Goal: Task Accomplishment & Management: Use online tool/utility

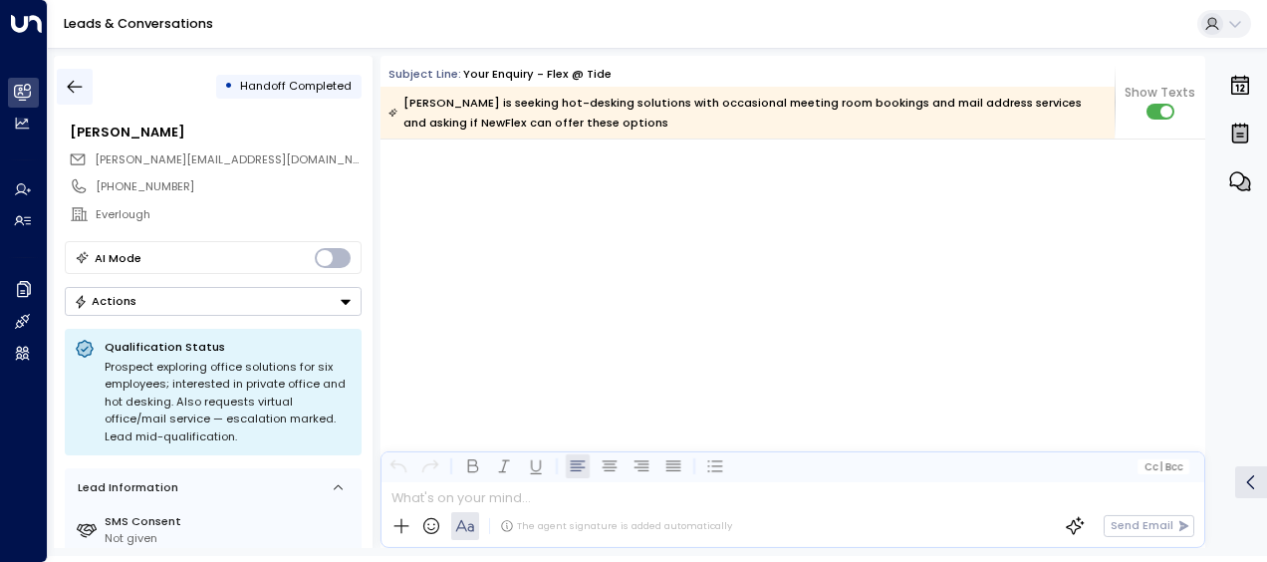
scroll to position [2080, 0]
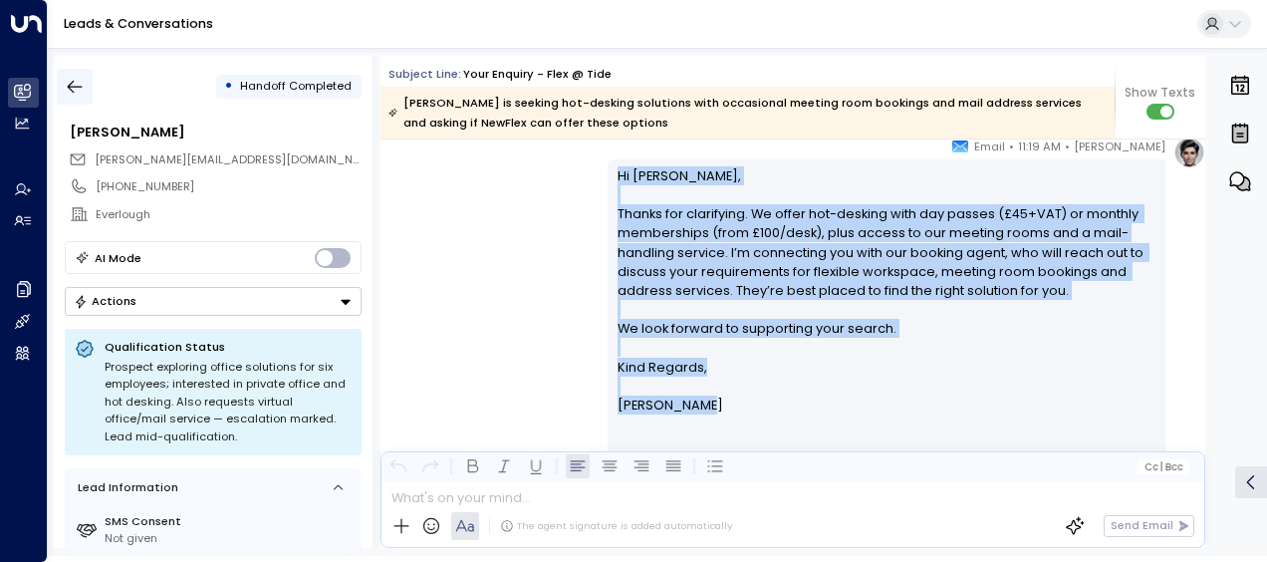
click at [75, 81] on icon "button" at bounding box center [75, 87] width 20 height 20
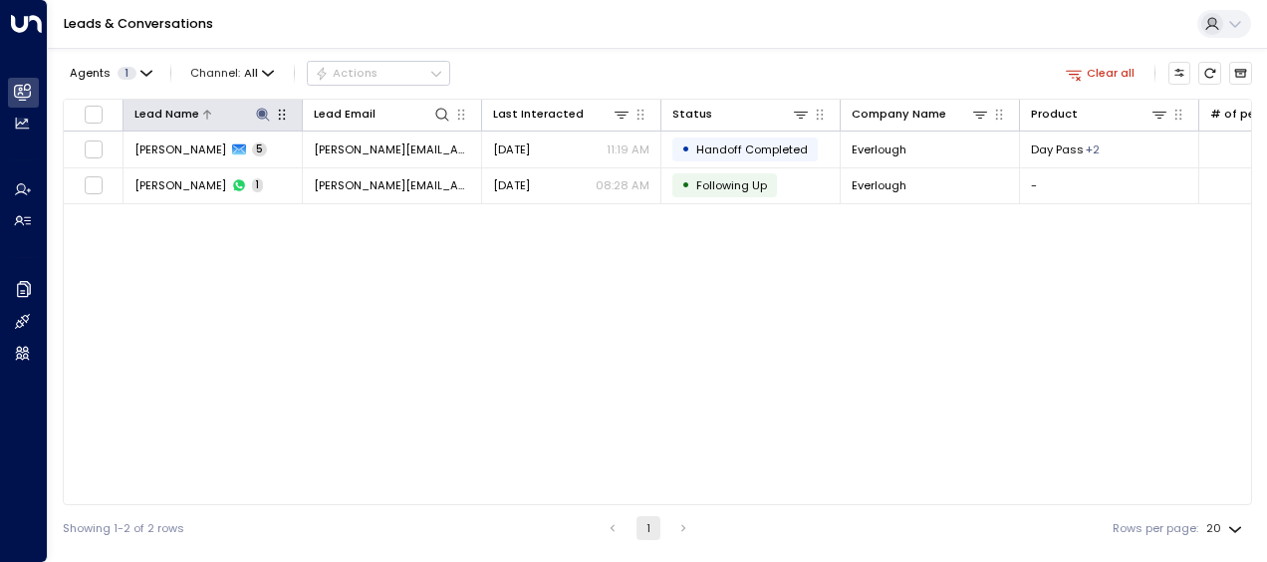
click at [259, 107] on icon at bounding box center [263, 115] width 16 height 16
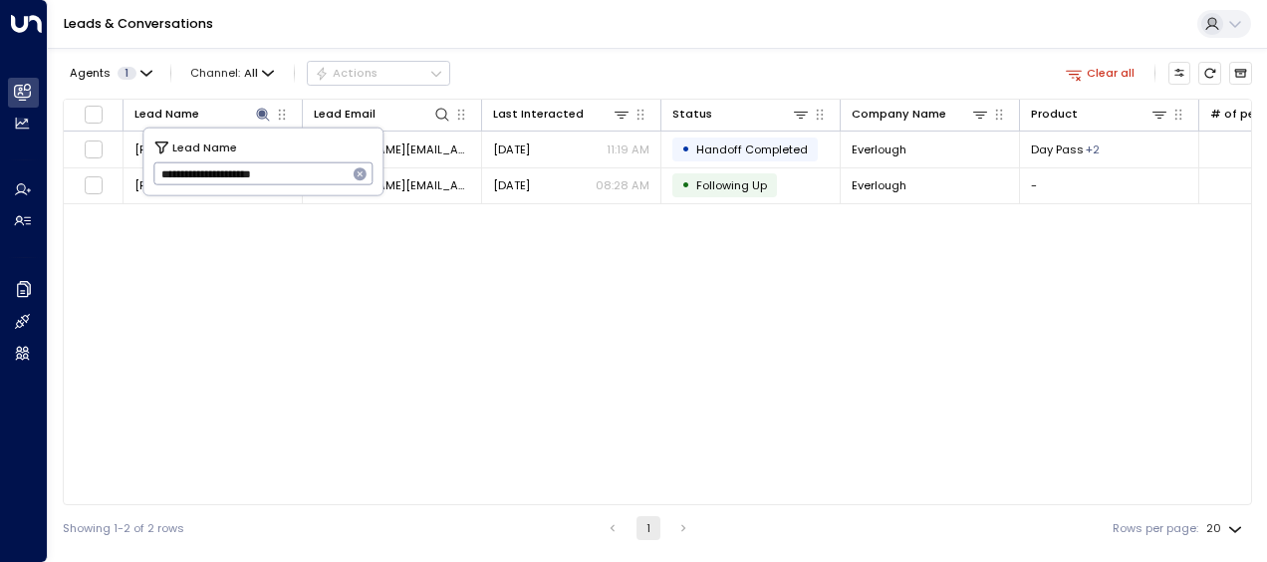
drag, startPoint x: 161, startPoint y: 173, endPoint x: 310, endPoint y: 178, distance: 148.5
click at [310, 178] on input "**********" at bounding box center [250, 173] width 194 height 33
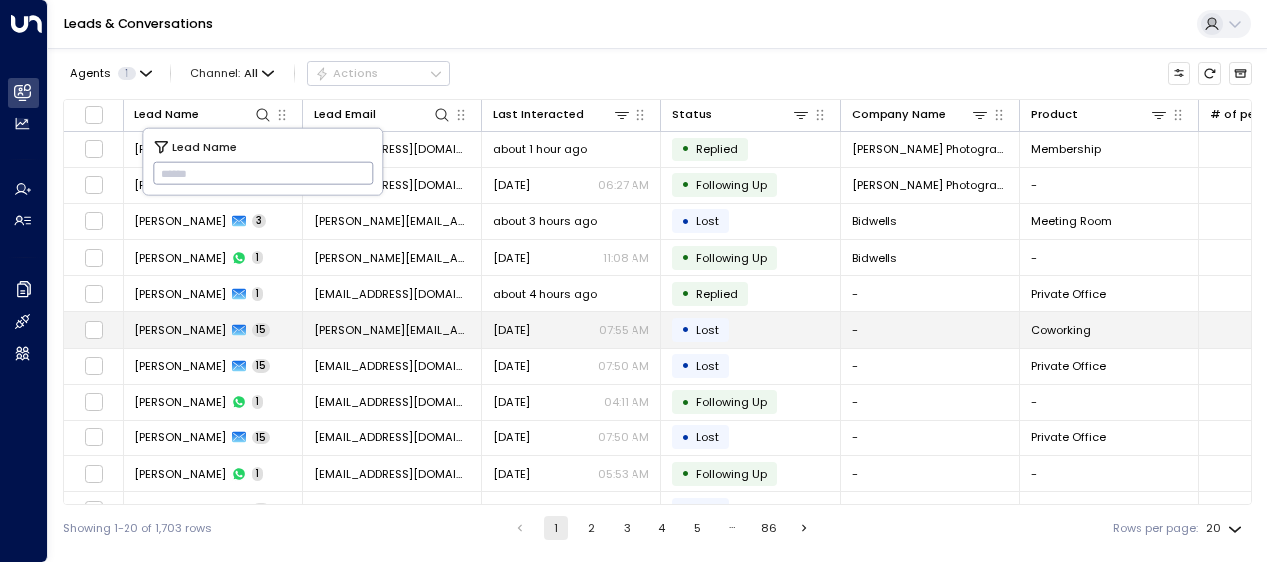
type input "**********"
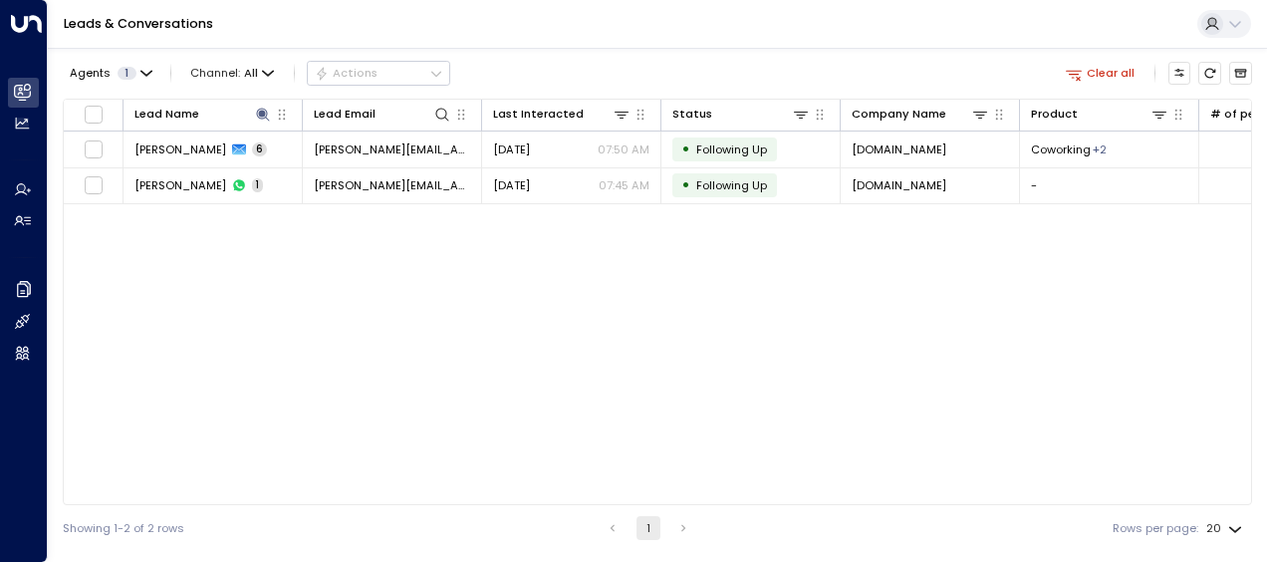
click at [436, 400] on div "Lead Name Lead Email Last Interacted Status Company Name Product # of people AI…" at bounding box center [657, 302] width 1189 height 406
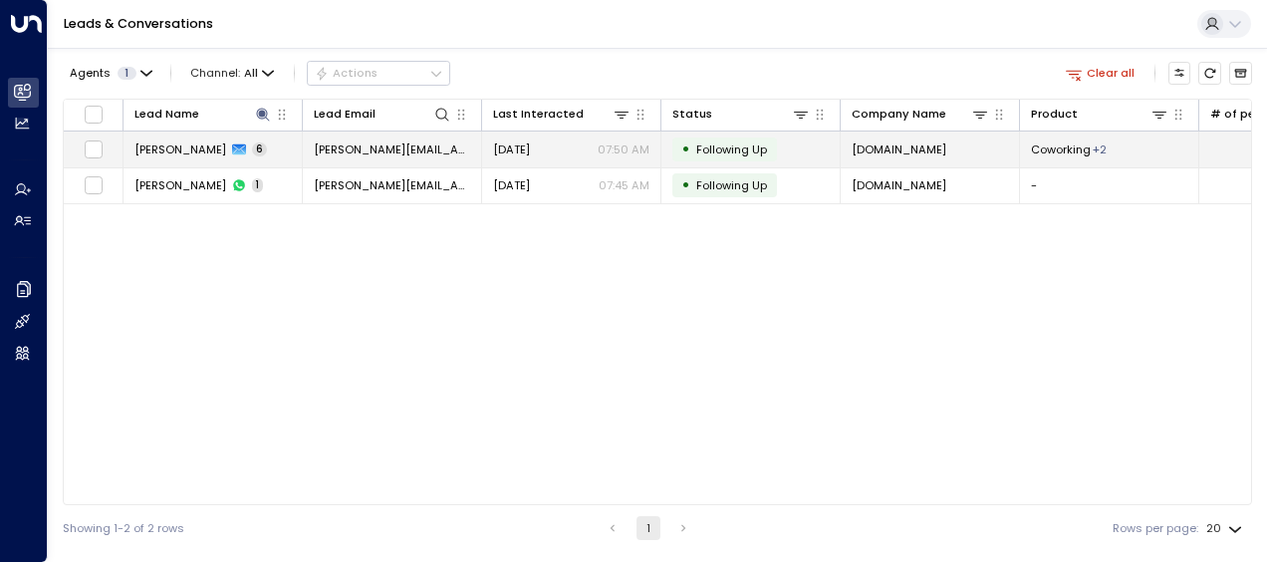
click at [372, 145] on span "[PERSON_NAME][EMAIL_ADDRESS][DOMAIN_NAME]" at bounding box center [392, 149] width 156 height 16
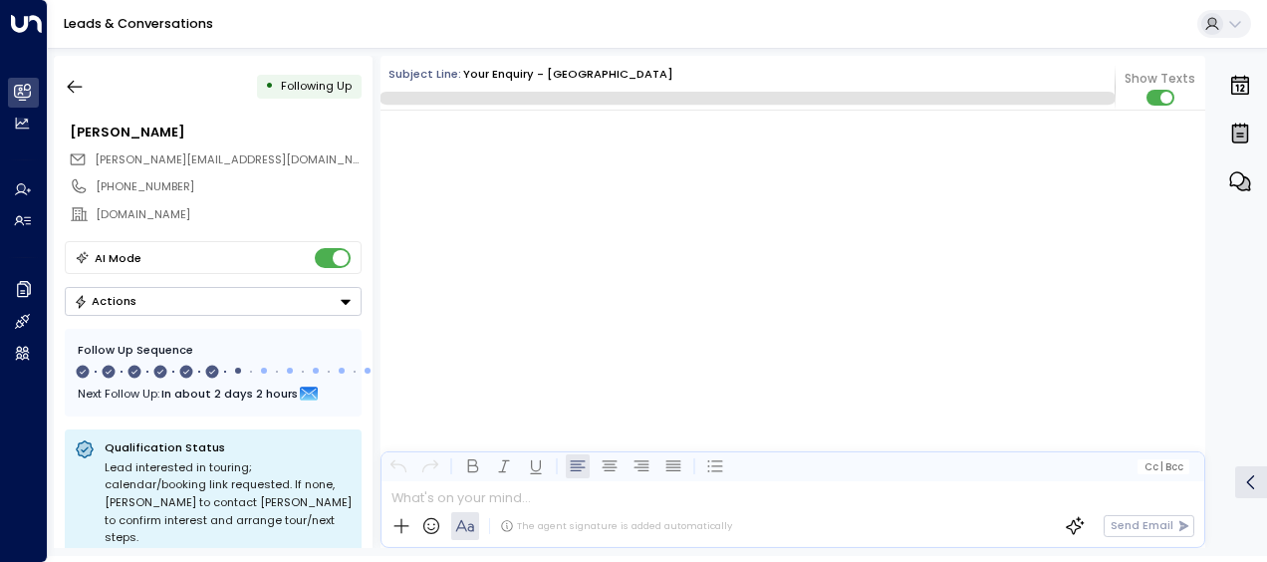
scroll to position [4535, 0]
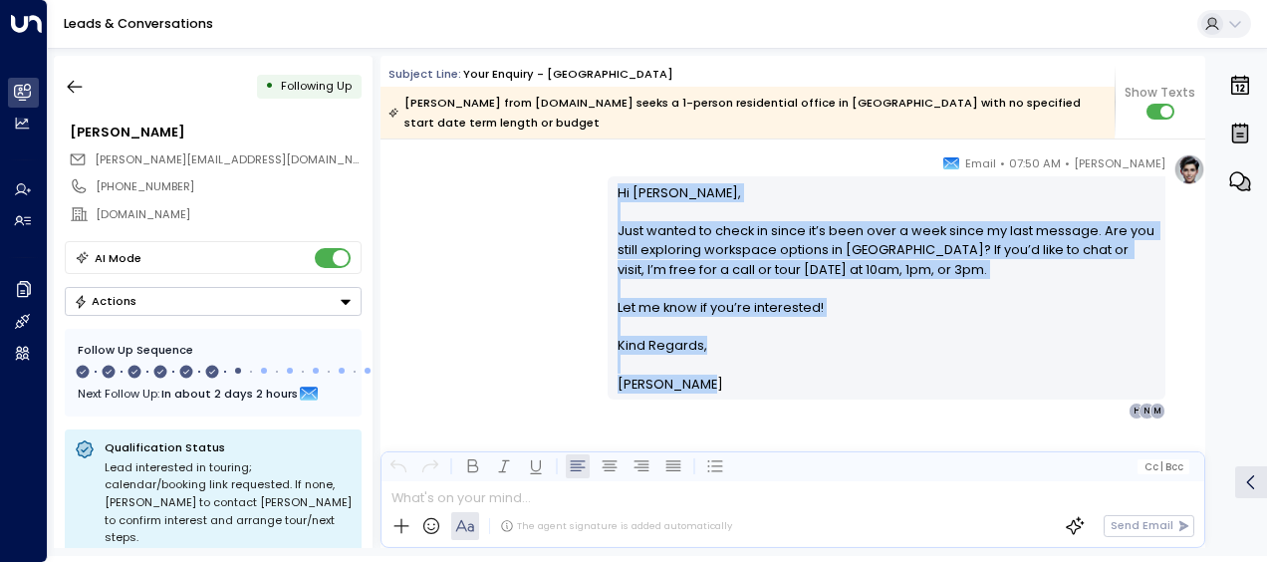
drag, startPoint x: 611, startPoint y: 169, endPoint x: 697, endPoint y: 368, distance: 216.8
click at [697, 368] on div "Hi [PERSON_NAME], Just wanted to check in since it’s been over a week since my …" at bounding box center [886, 287] width 558 height 223
drag, startPoint x: 697, startPoint y: 368, endPoint x: 644, endPoint y: 297, distance: 89.0
copy div "Hi [PERSON_NAME], Just wanted to check in since it’s been over a week since my …"
click at [72, 83] on icon "button" at bounding box center [75, 87] width 20 height 20
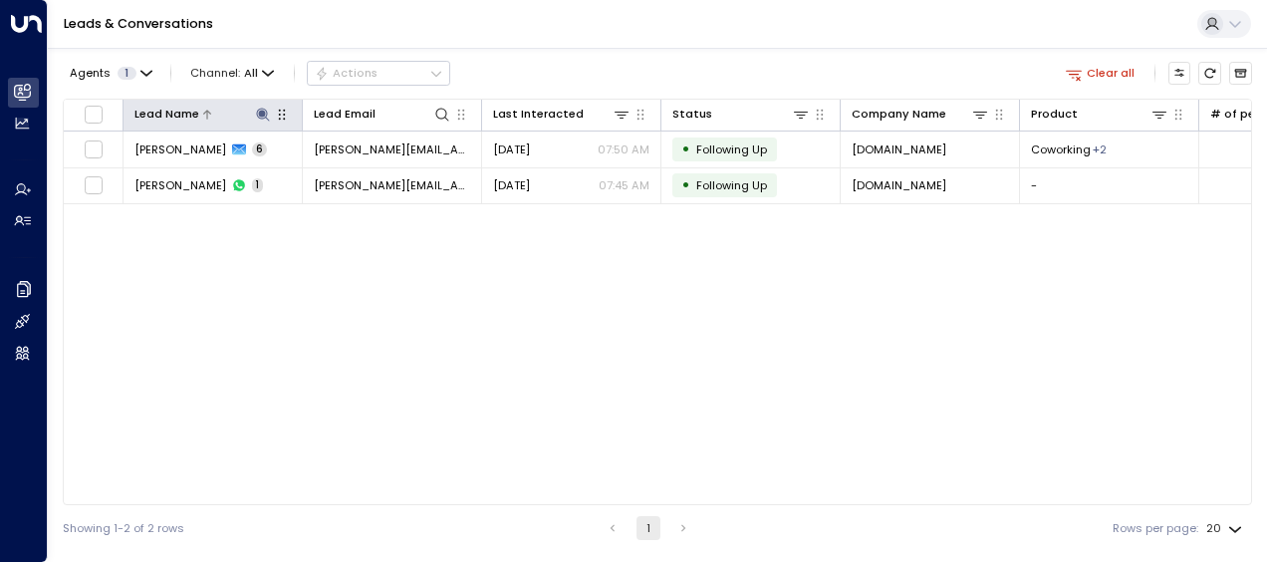
click at [265, 109] on icon at bounding box center [263, 115] width 16 height 16
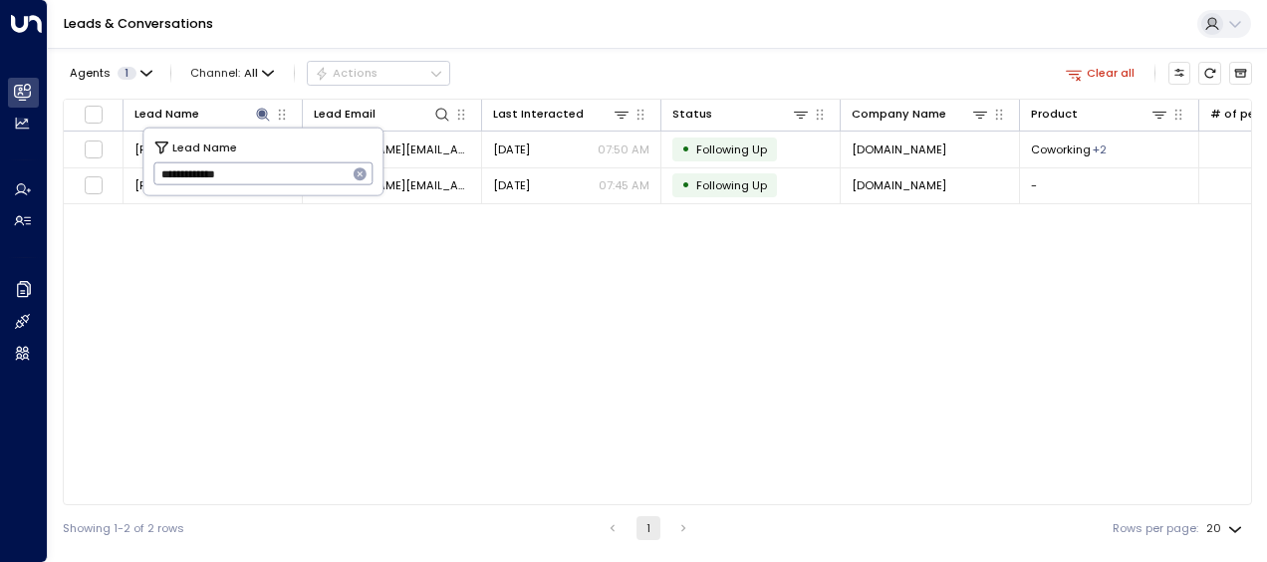
drag, startPoint x: 159, startPoint y: 168, endPoint x: 280, endPoint y: 163, distance: 120.6
click at [280, 163] on input "**********" at bounding box center [250, 173] width 194 height 33
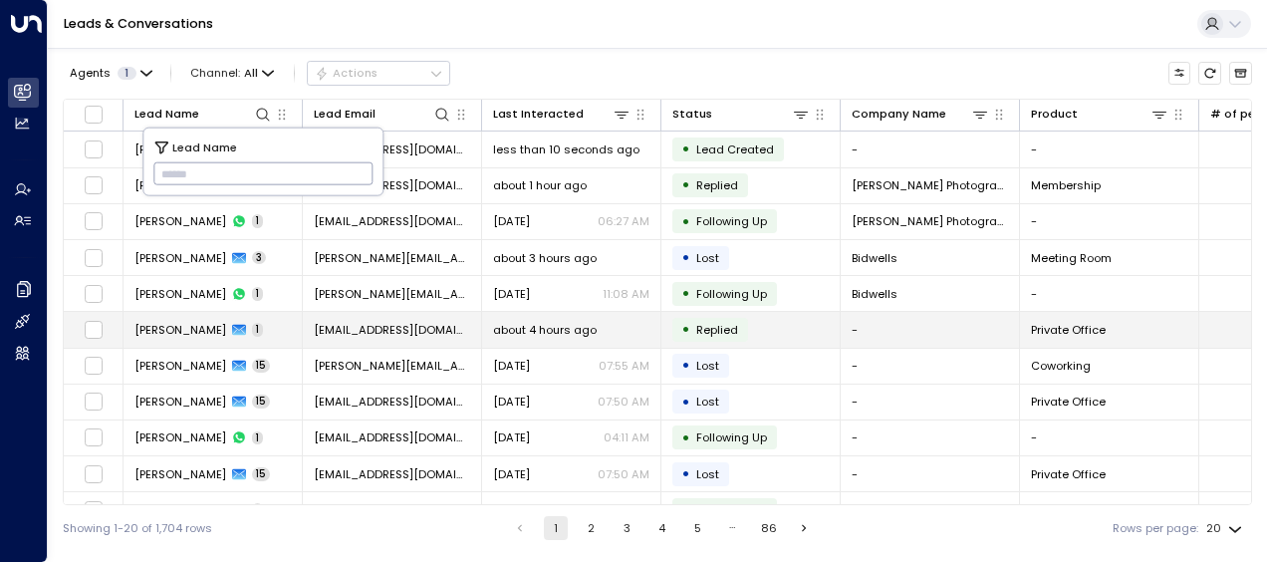
type input "**********"
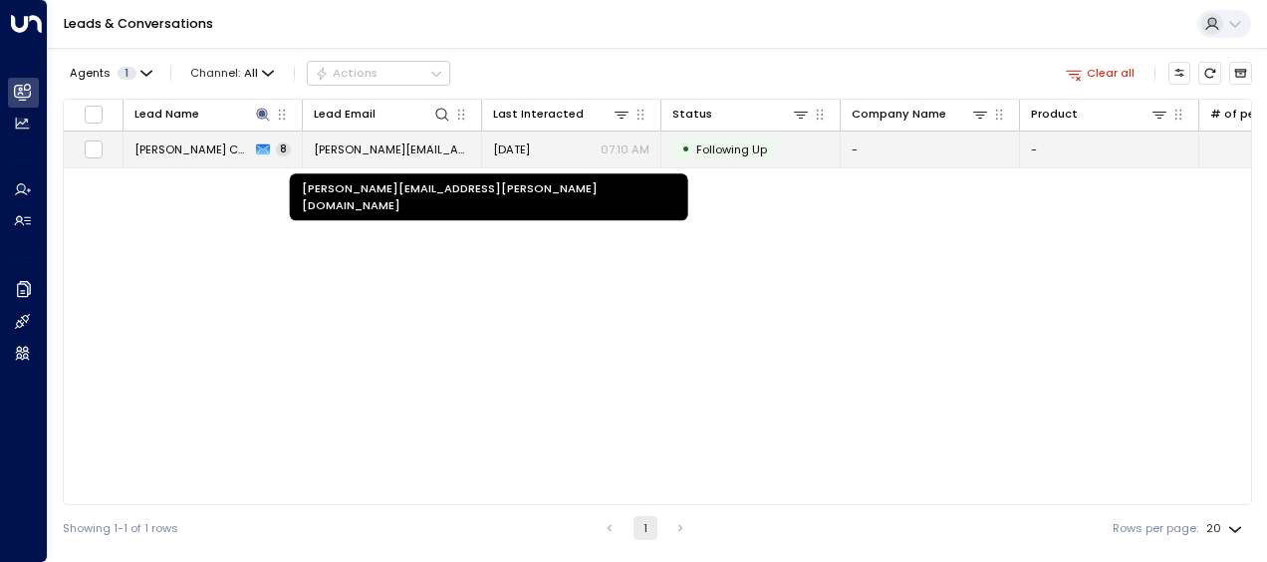
click at [434, 145] on span "[PERSON_NAME][EMAIL_ADDRESS][PERSON_NAME][DOMAIN_NAME]" at bounding box center [392, 149] width 156 height 16
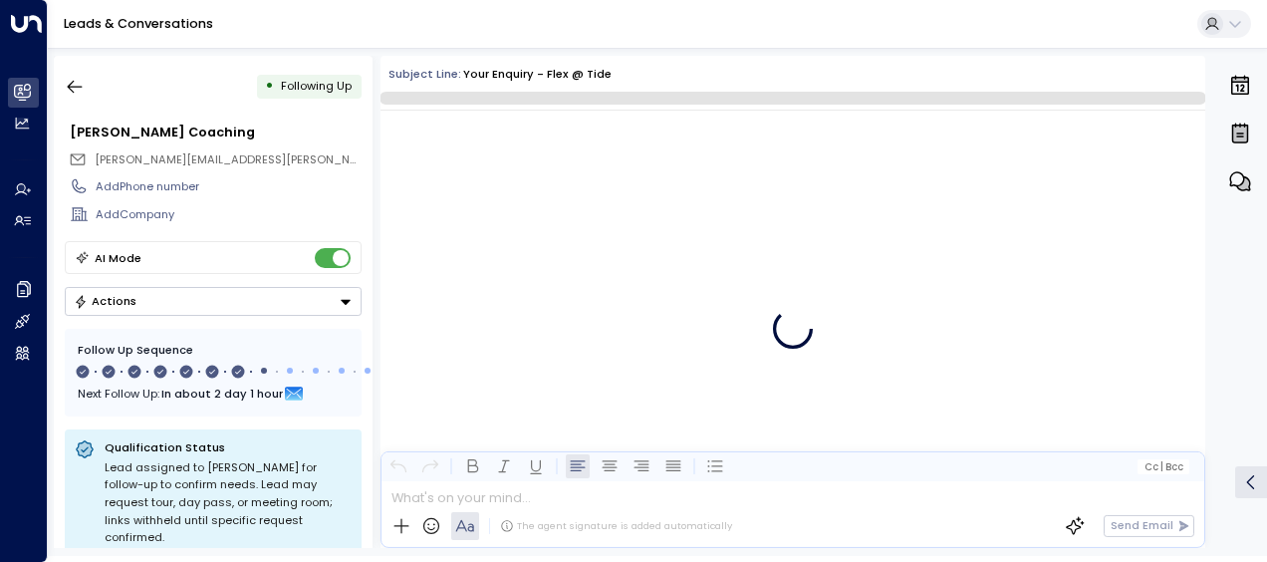
scroll to position [5536, 0]
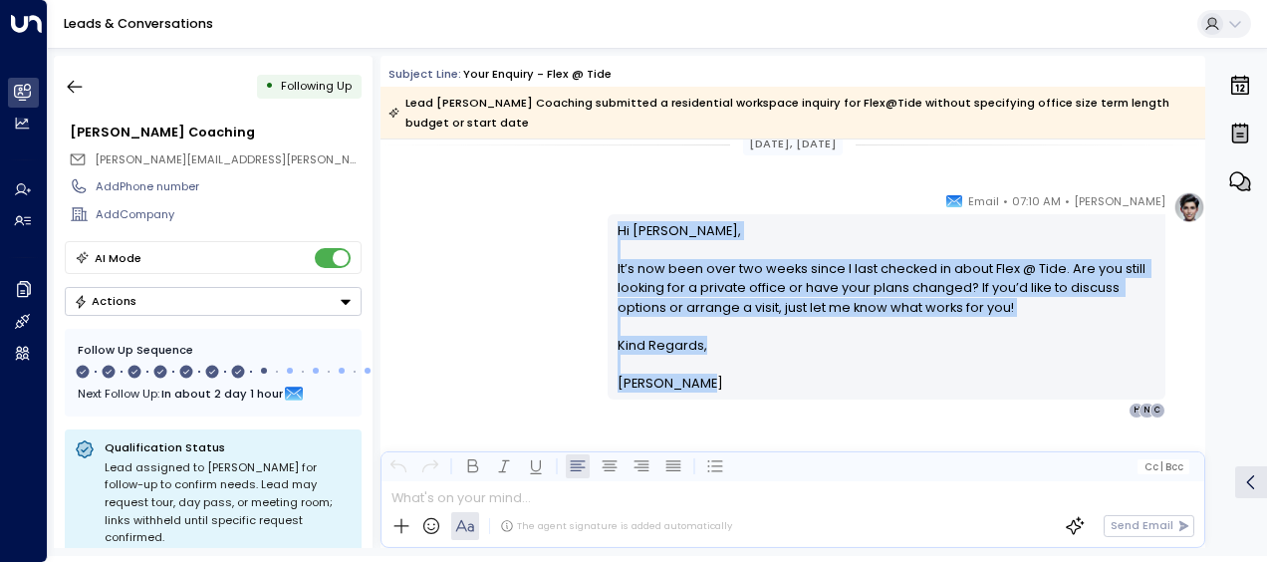
drag, startPoint x: 614, startPoint y: 227, endPoint x: 703, endPoint y: 386, distance: 182.3
click at [703, 386] on div "Hi [PERSON_NAME], It’s now been over two weeks since I last checked in about Fl…" at bounding box center [886, 307] width 539 height 172
drag, startPoint x: 703, startPoint y: 386, endPoint x: 644, endPoint y: 310, distance: 96.6
copy div "Hi [PERSON_NAME], It’s now been over two weeks since I last checked in about Fl…"
click at [78, 84] on icon "button" at bounding box center [75, 87] width 20 height 20
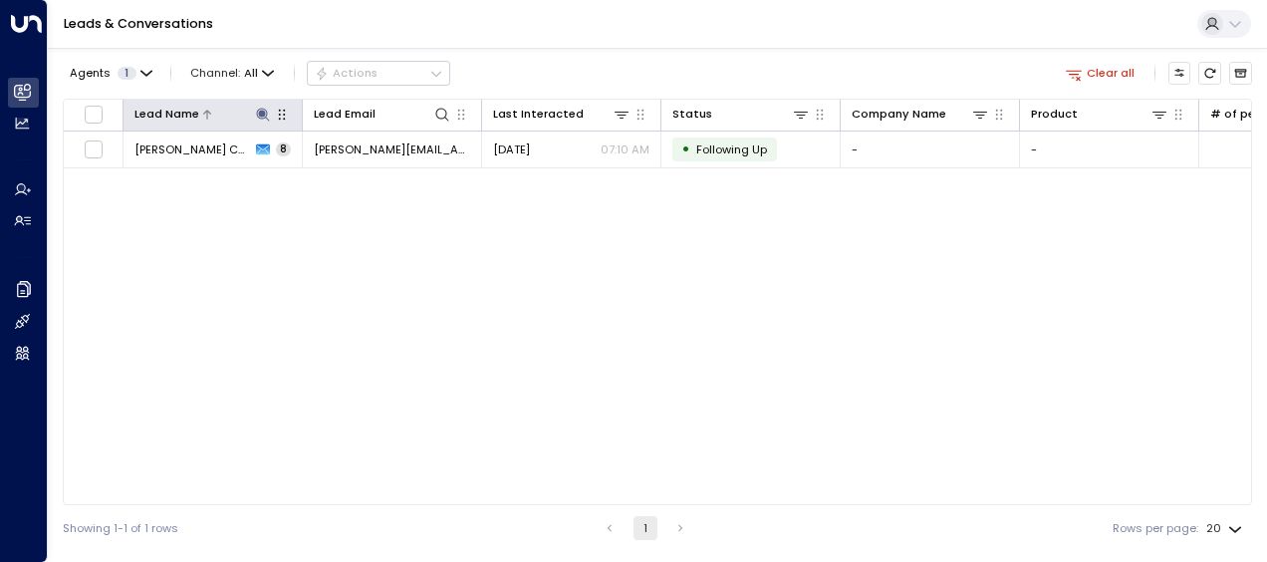
click at [257, 111] on icon at bounding box center [262, 114] width 13 height 13
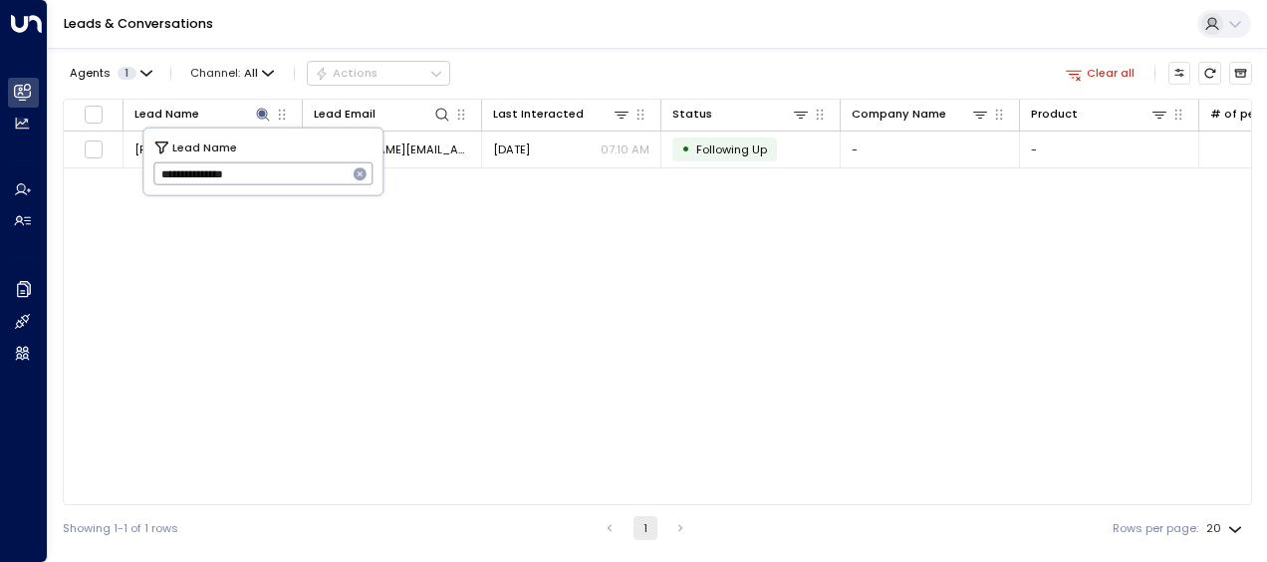
drag, startPoint x: 156, startPoint y: 171, endPoint x: 279, endPoint y: 183, distance: 123.1
click at [279, 183] on input "**********" at bounding box center [250, 173] width 194 height 33
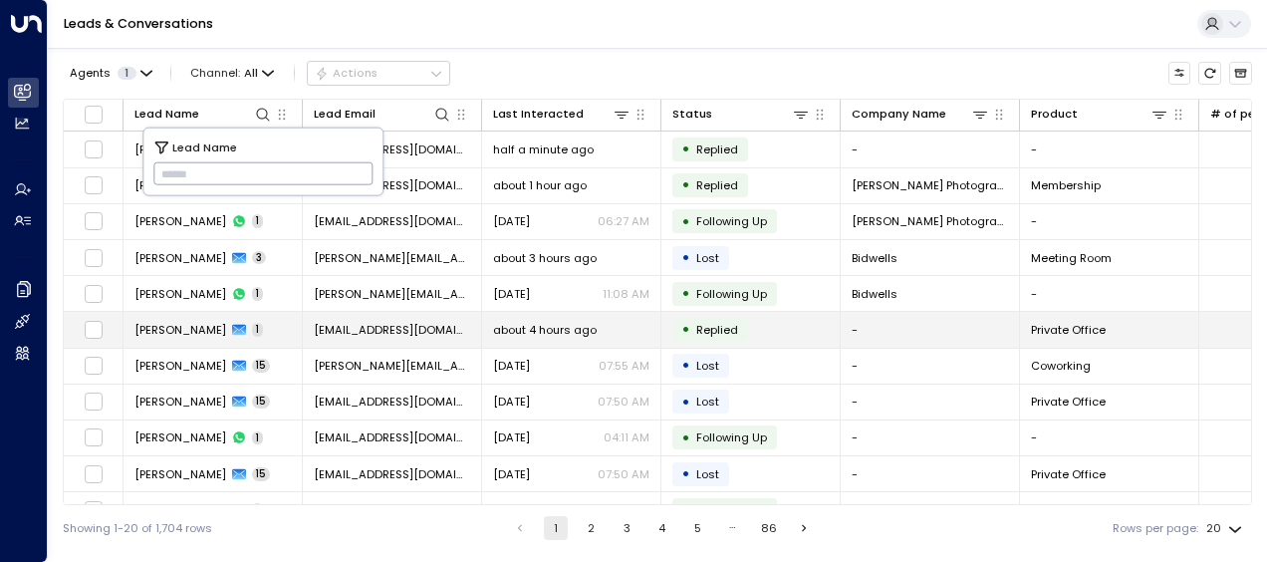
type input "**********"
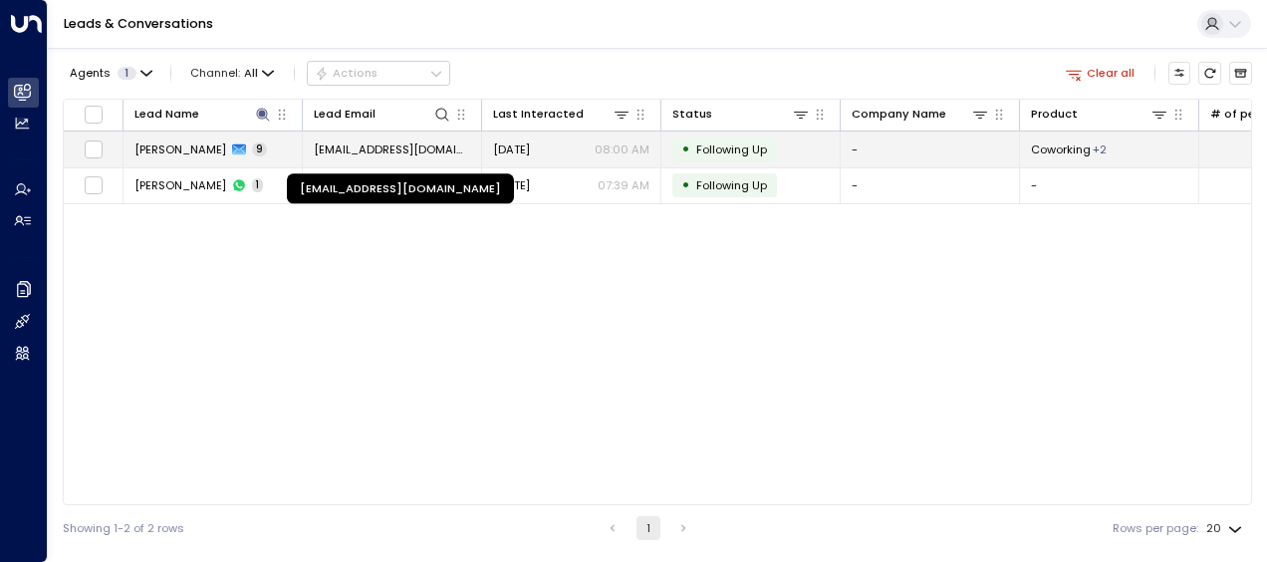
click at [445, 142] on span "[EMAIL_ADDRESS][DOMAIN_NAME]" at bounding box center [392, 149] width 156 height 16
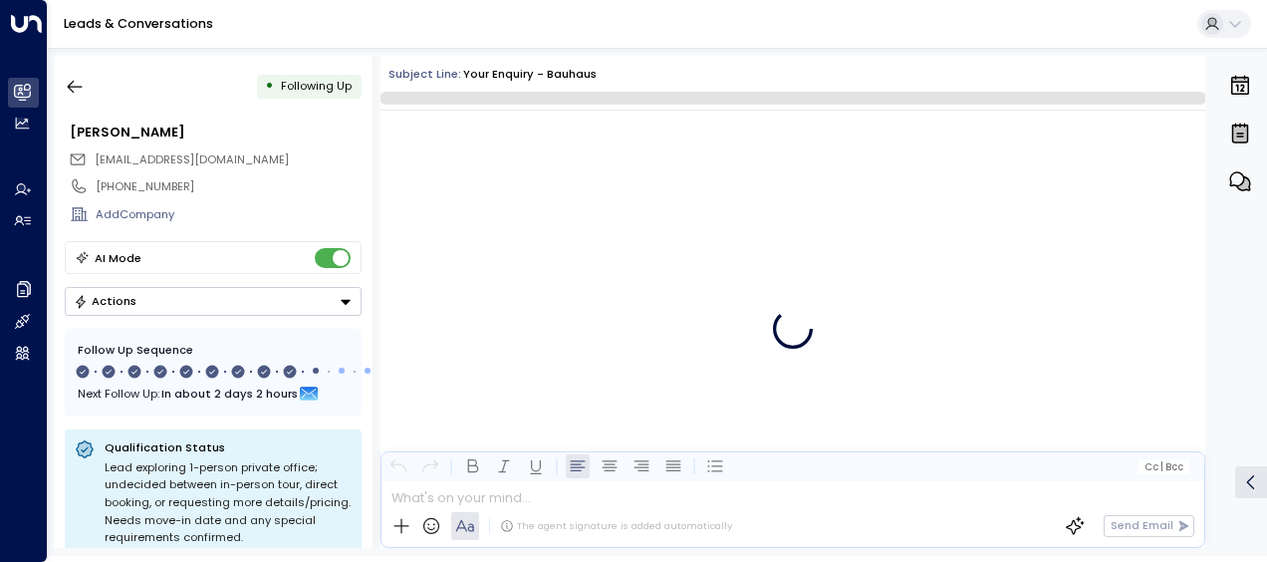
scroll to position [7317, 0]
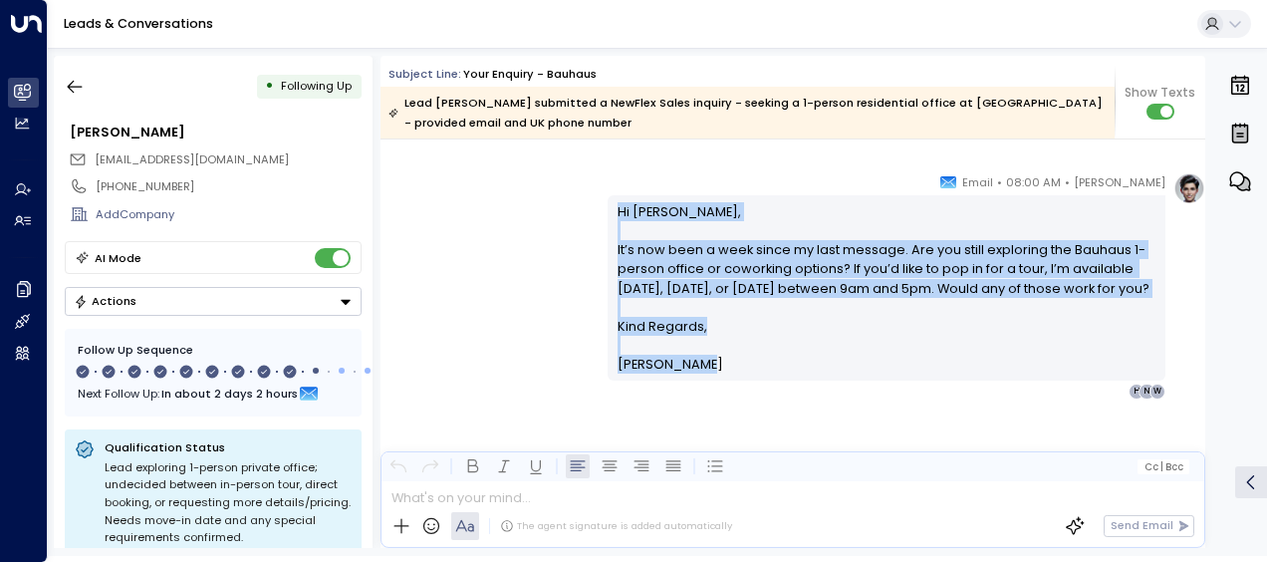
drag, startPoint x: 607, startPoint y: 211, endPoint x: 707, endPoint y: 390, distance: 205.1
click at [707, 379] on div "Hi [PERSON_NAME], It’s now been a week since my last message. Are you still exp…" at bounding box center [886, 287] width 558 height 184
drag, startPoint x: 707, startPoint y: 390, endPoint x: 660, endPoint y: 341, distance: 68.3
copy div "Hi [PERSON_NAME], It’s now been a week since my last message. Are you still exp…"
click at [72, 90] on icon "button" at bounding box center [75, 87] width 15 height 13
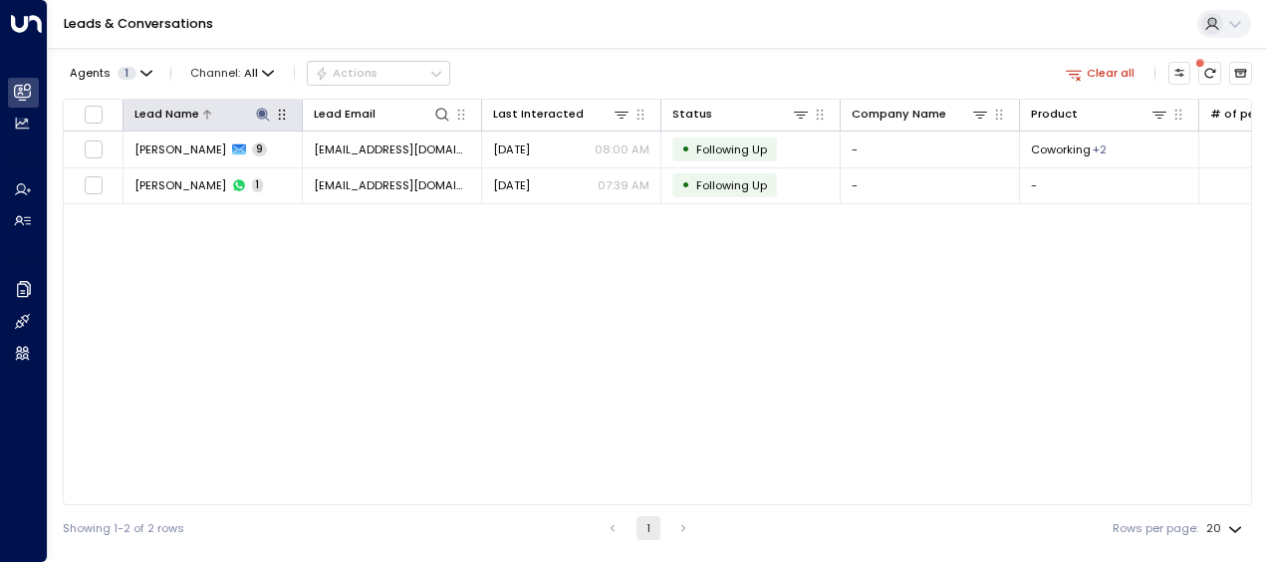
click at [263, 114] on icon at bounding box center [262, 114] width 13 height 13
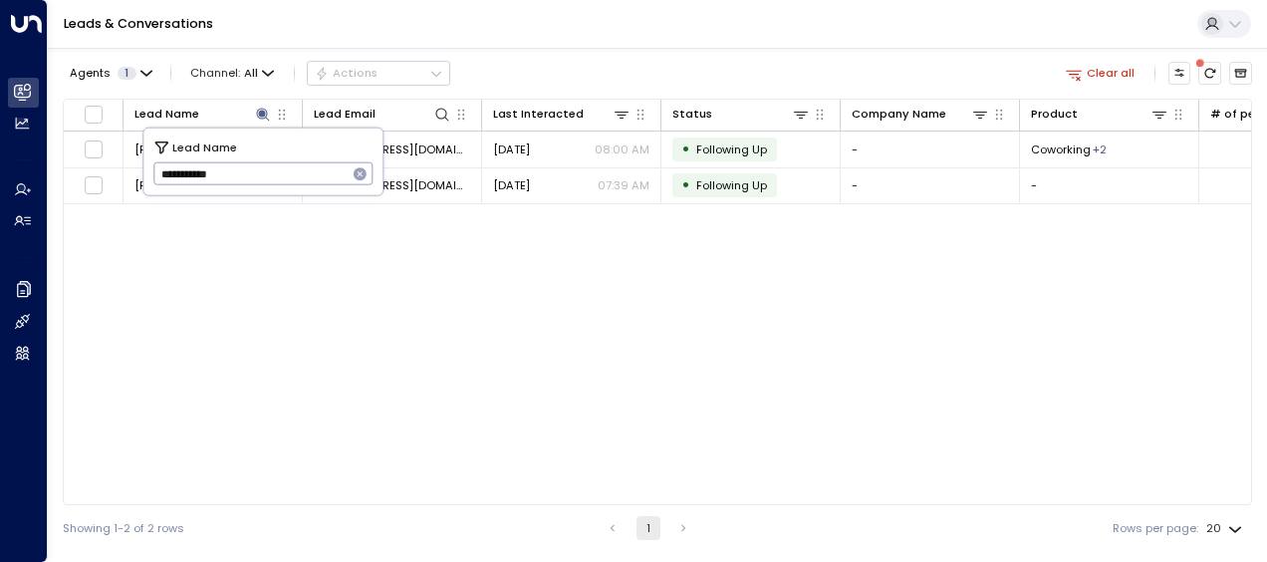
drag, startPoint x: 158, startPoint y: 177, endPoint x: 259, endPoint y: 186, distance: 101.0
click at [259, 186] on input "**********" at bounding box center [250, 173] width 194 height 33
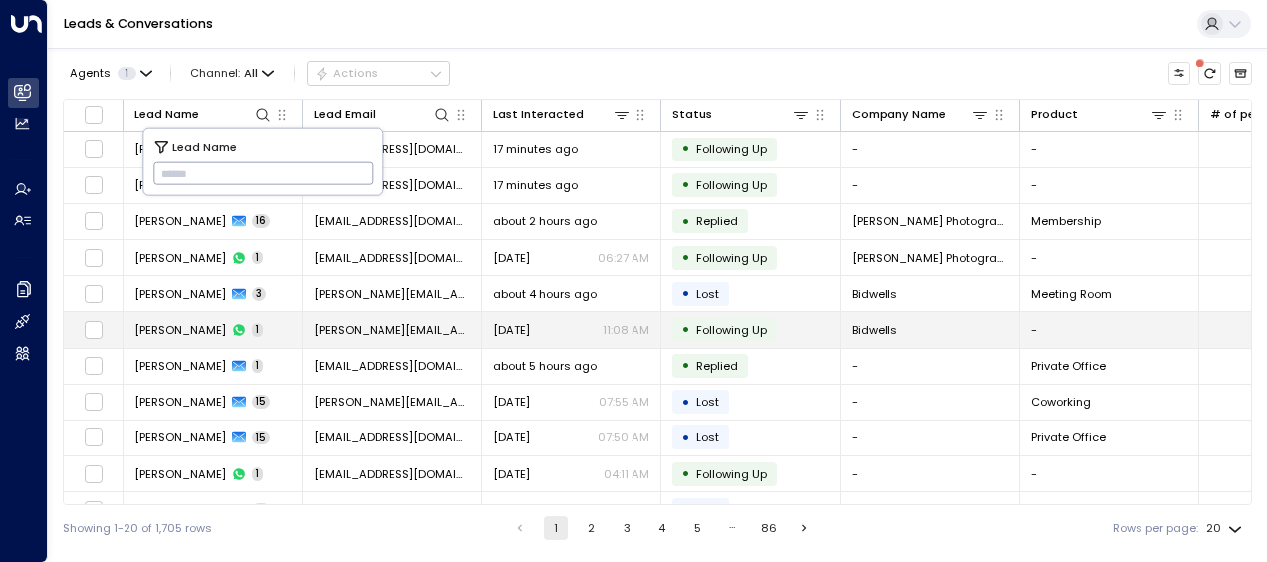
type input "**********"
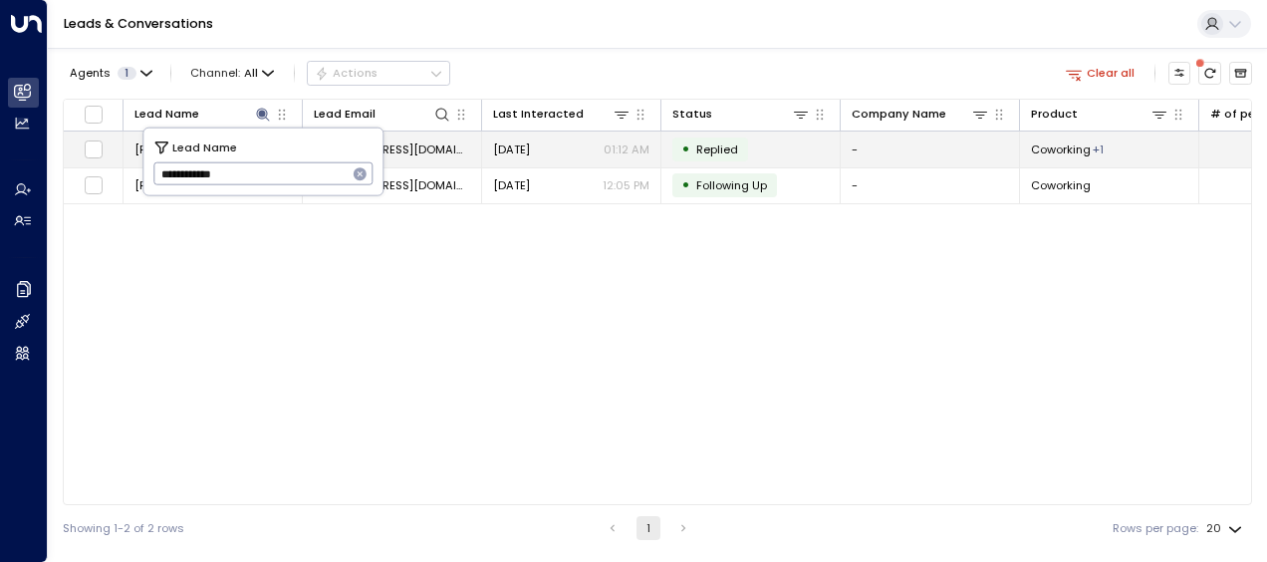
click at [435, 147] on span "[EMAIL_ADDRESS][DOMAIN_NAME]" at bounding box center [392, 149] width 156 height 16
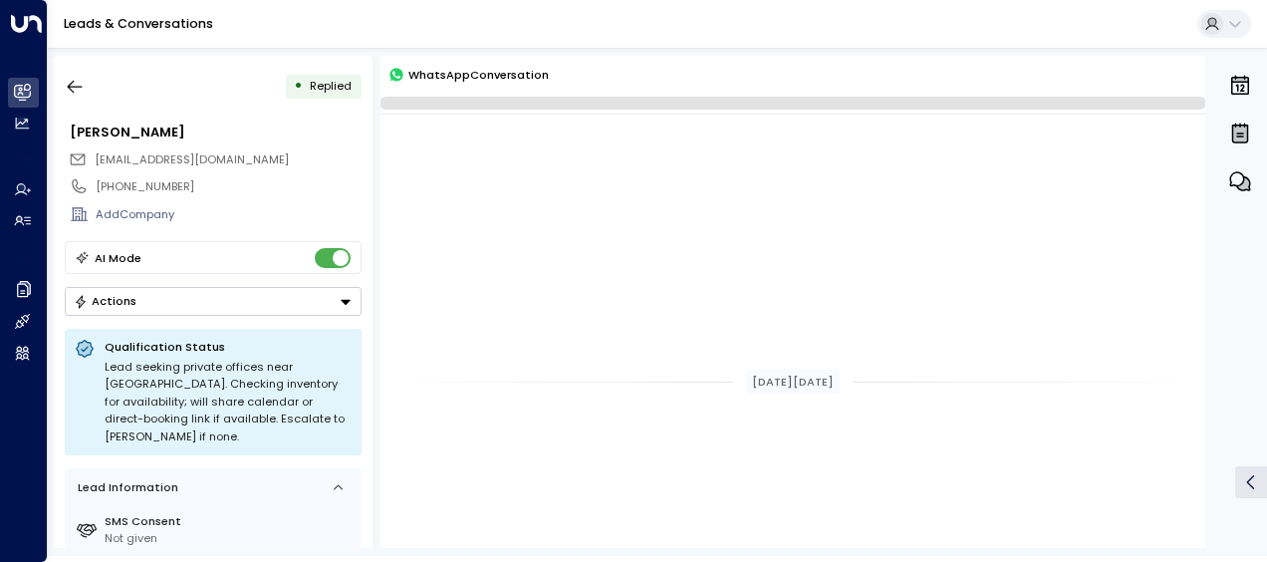
scroll to position [762, 0]
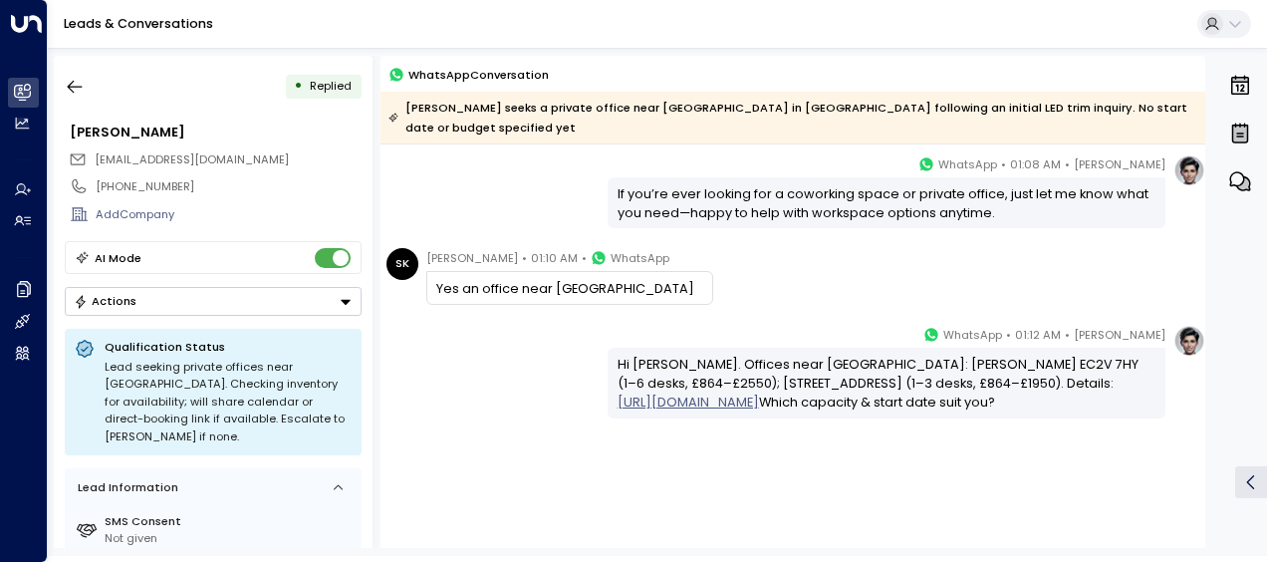
drag, startPoint x: 428, startPoint y: 255, endPoint x: 1118, endPoint y: 412, distance: 707.9
copy div "[PERSON_NAME] • 01:10 AM • WhatsApp Yes an office near [GEOGRAPHIC_DATA] [PERSO…"
